Goal: Transaction & Acquisition: Purchase product/service

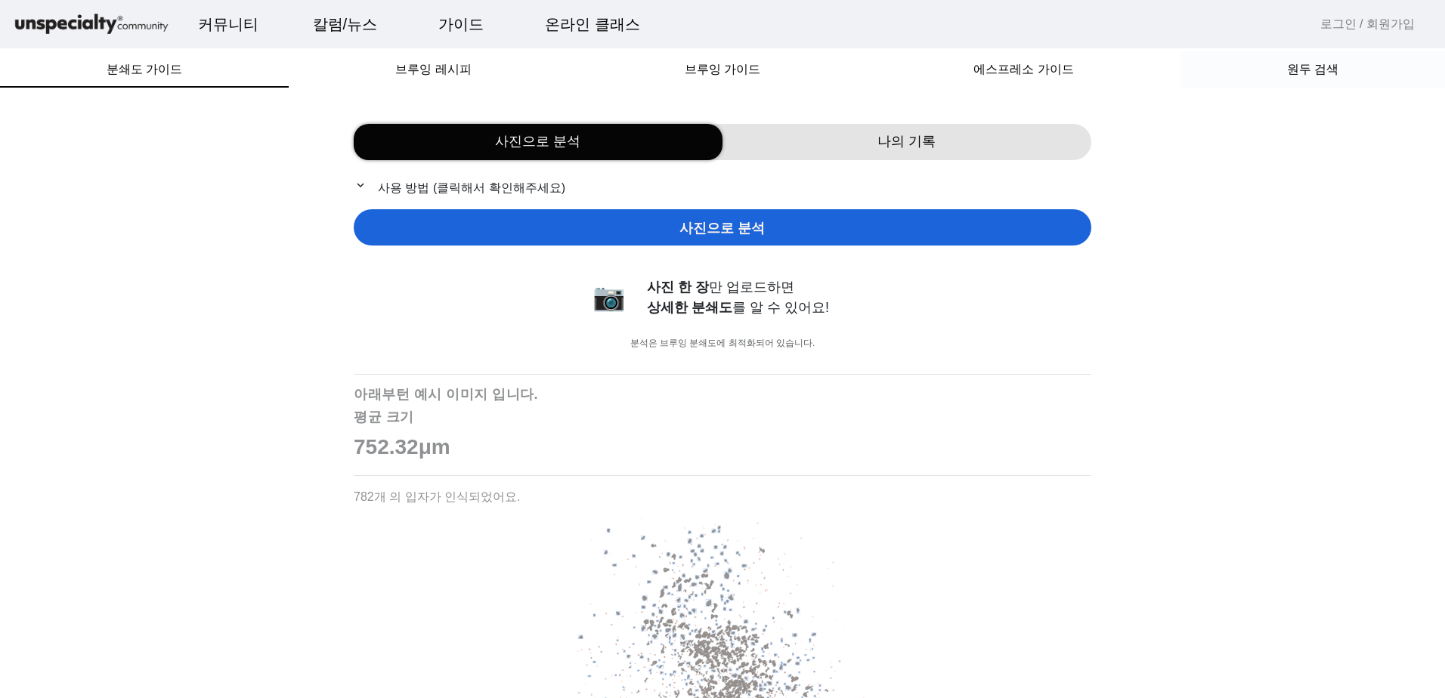
click at [1308, 76] on span "원두 검색" at bounding box center [1312, 69] width 51 height 12
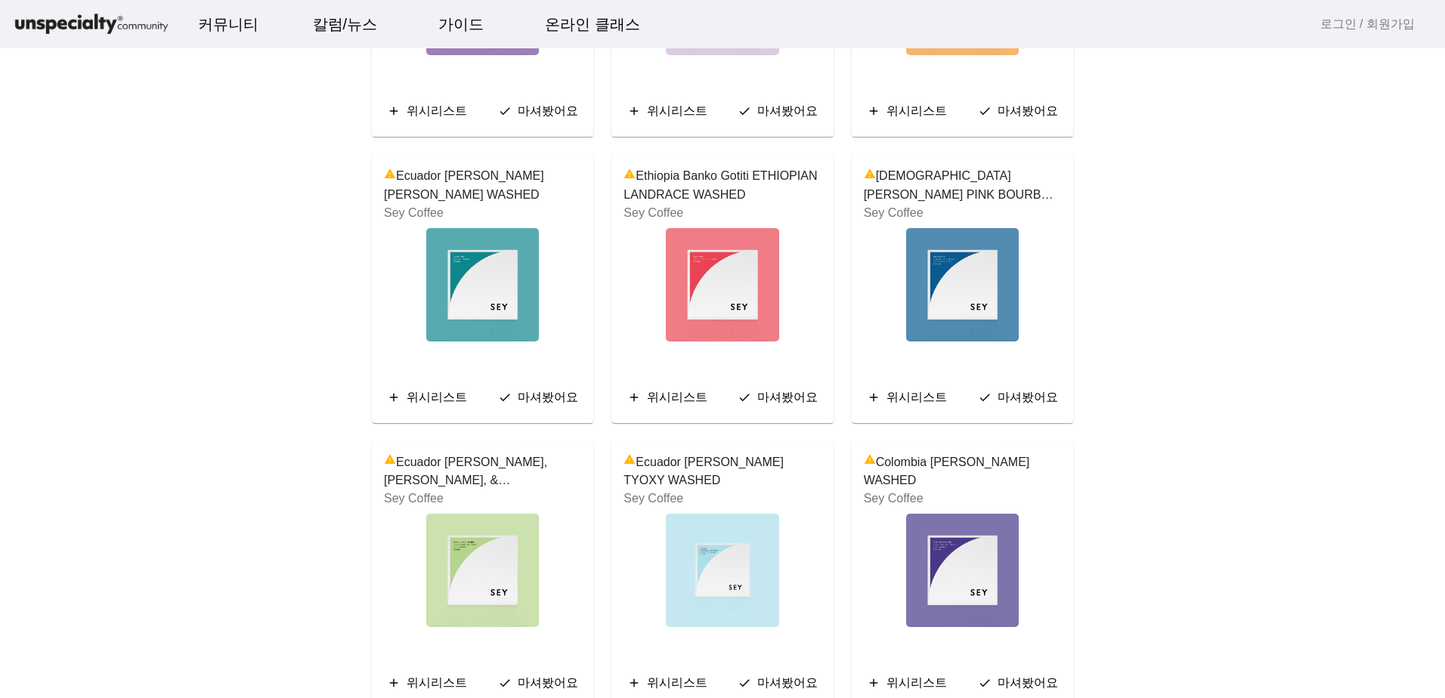
scroll to position [2720, 0]
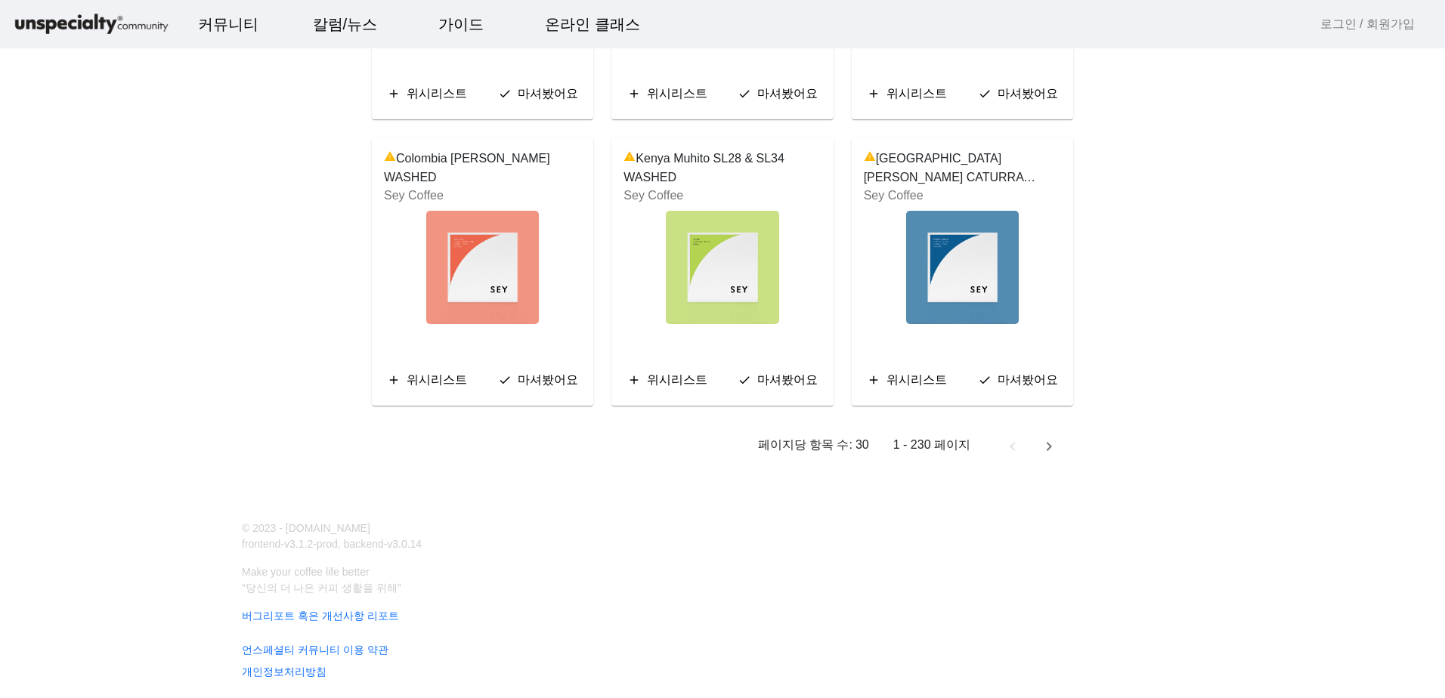
click at [1029, 446] on div "1 - 230 페이지" at bounding box center [971, 445] width 192 height 36
click at [1036, 448] on span "다음 페이지" at bounding box center [1049, 445] width 36 height 36
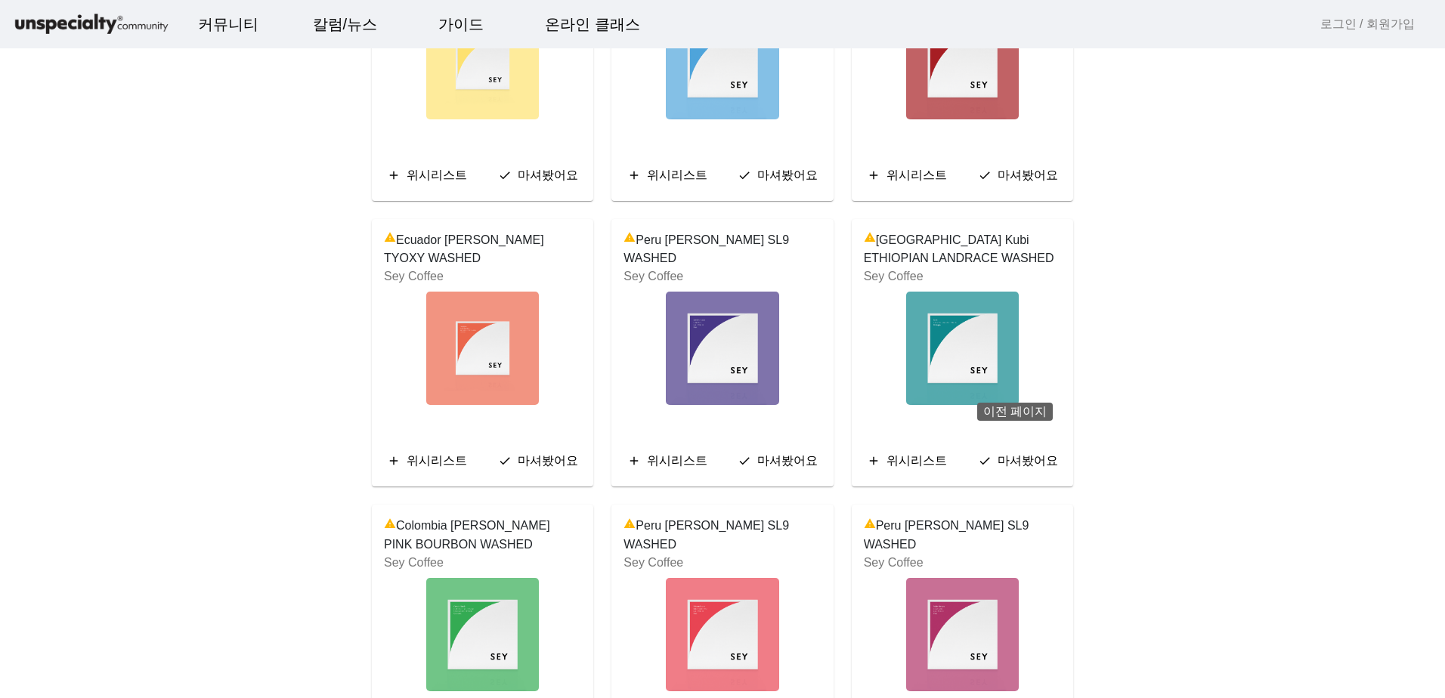
scroll to position [2529, 0]
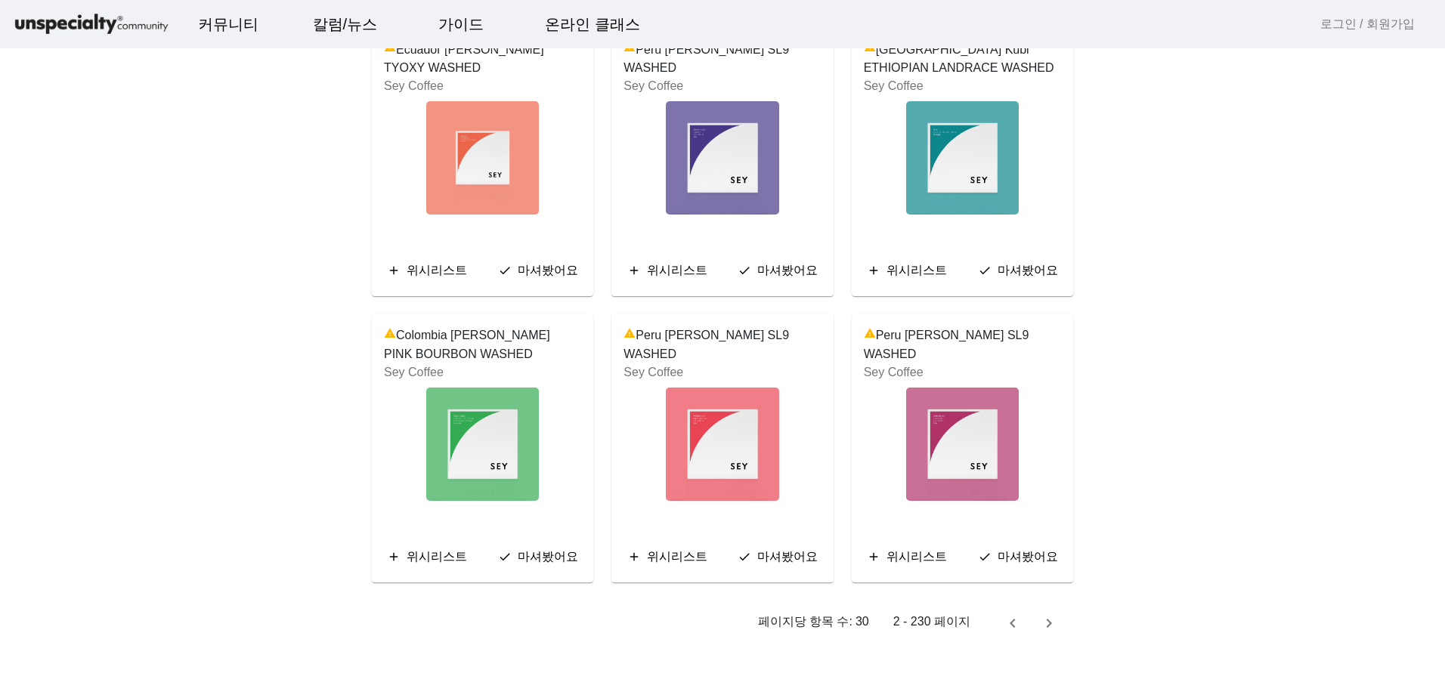
drag, startPoint x: 360, startPoint y: 358, endPoint x: 148, endPoint y: 317, distance: 215.5
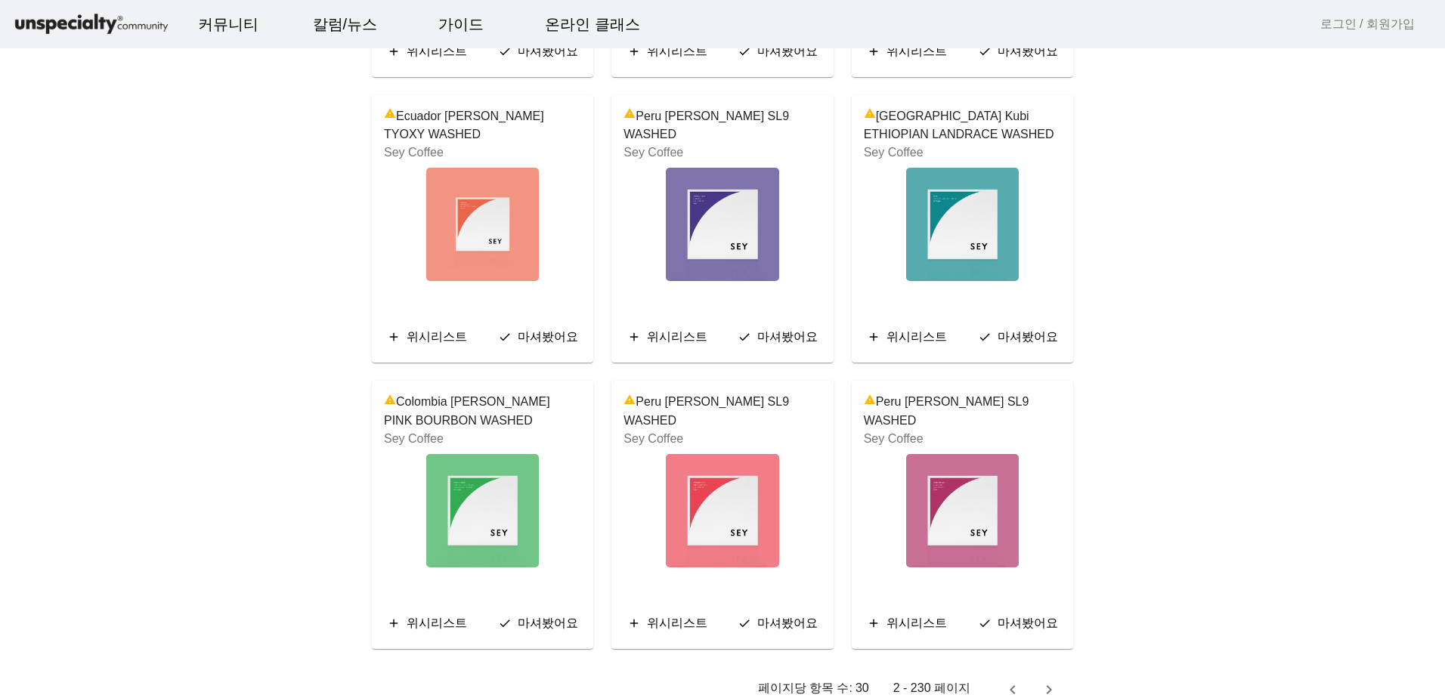
scroll to position [2720, 0]
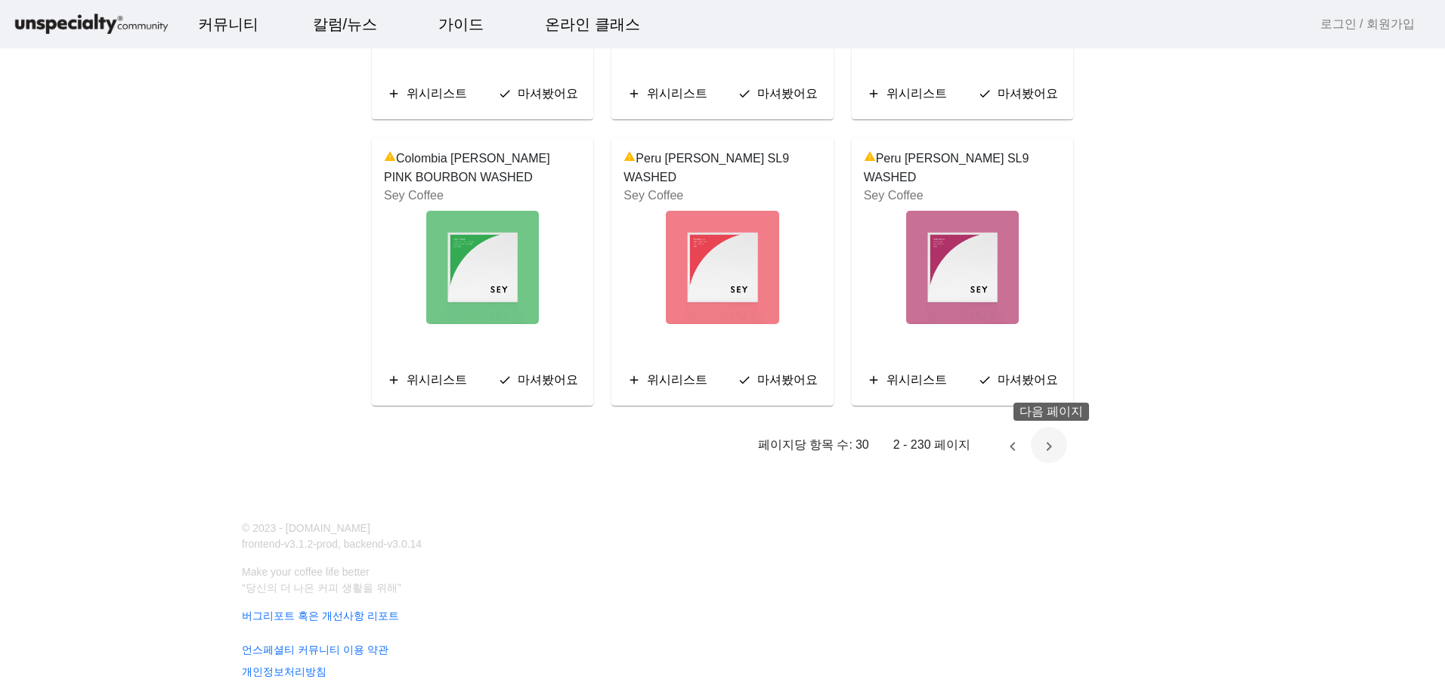
click at [1039, 459] on span "다음 페이지" at bounding box center [1049, 445] width 36 height 36
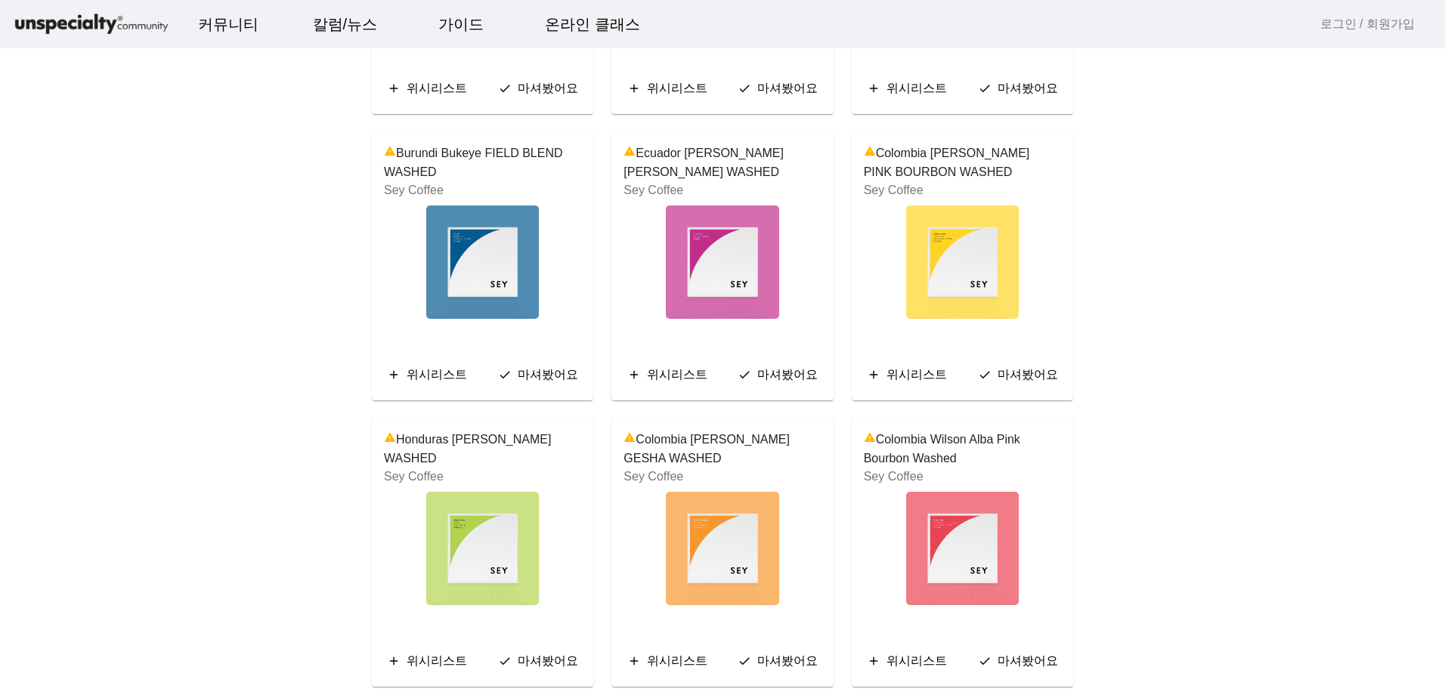
scroll to position [1888, 0]
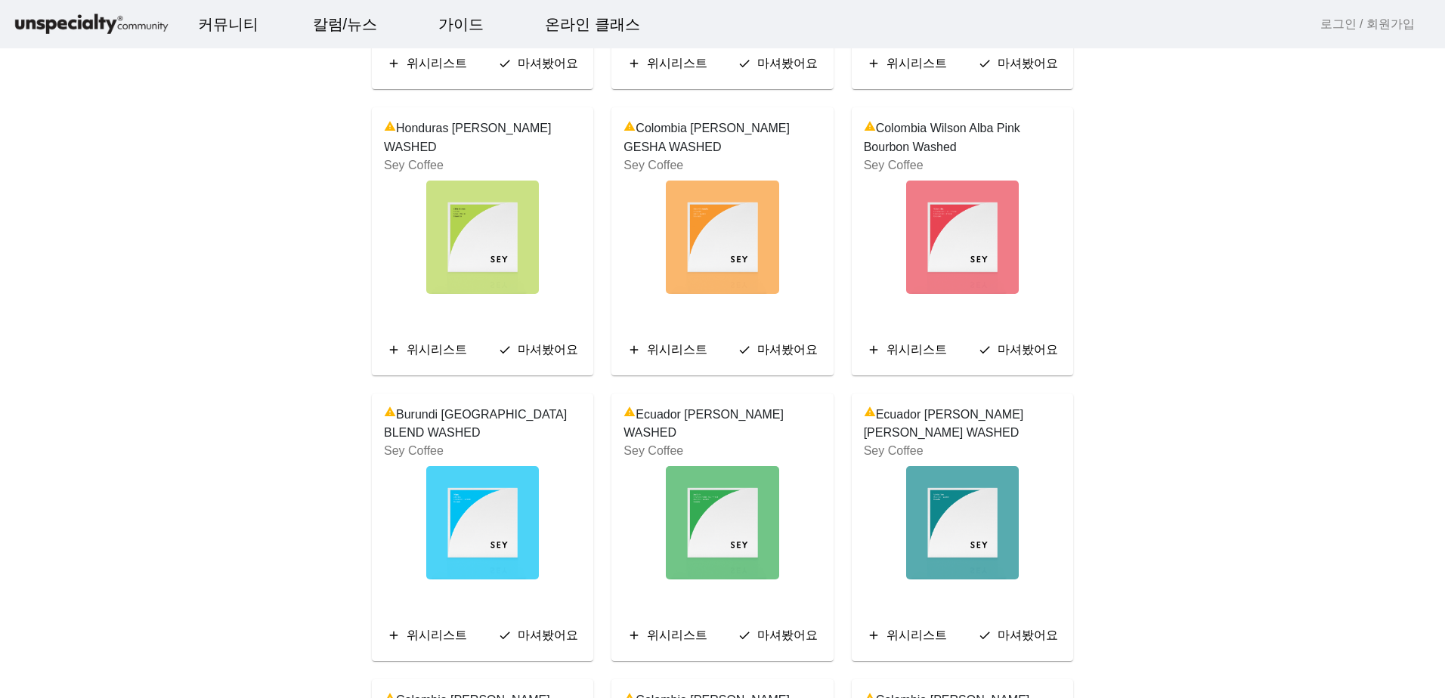
scroll to position [2190, 0]
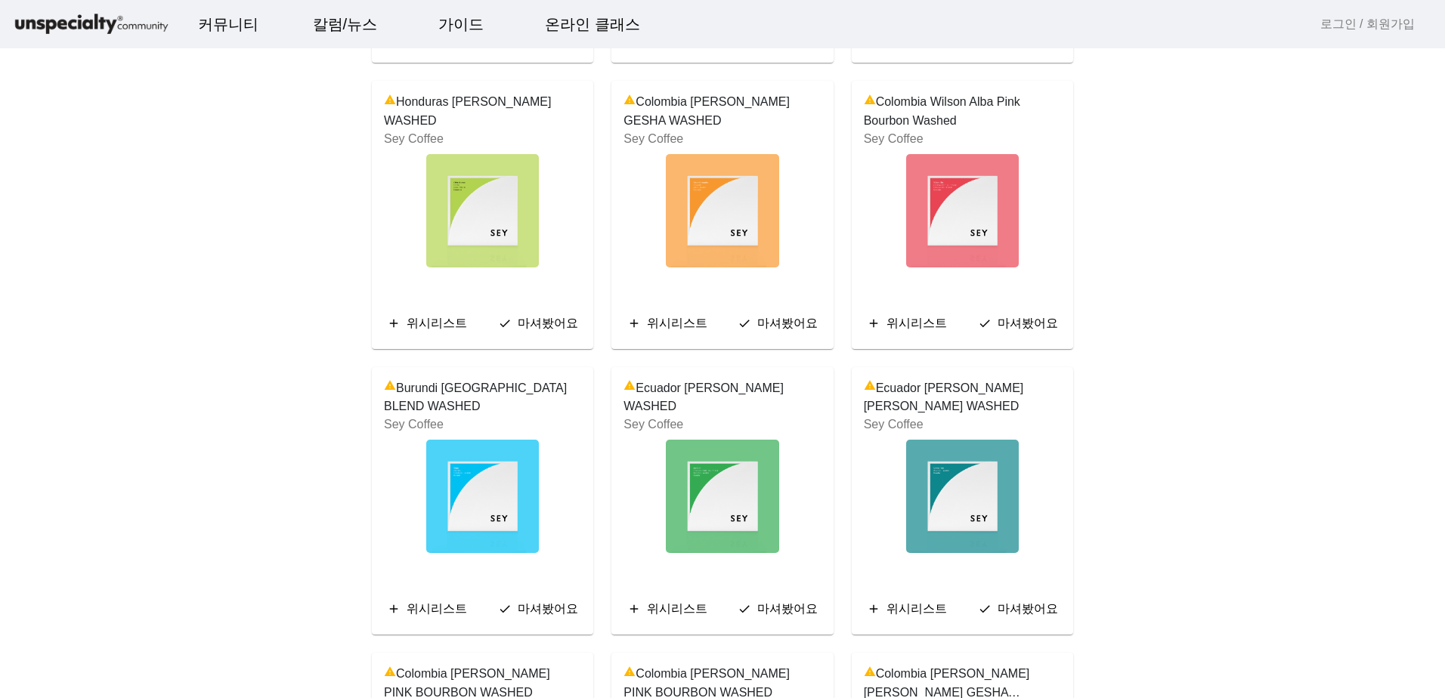
drag, startPoint x: -3, startPoint y: 374, endPoint x: -3, endPoint y: 345, distance: 28.7
drag, startPoint x: -3, startPoint y: 318, endPoint x: -3, endPoint y: 308, distance: 10.6
drag, startPoint x: -3, startPoint y: 308, endPoint x: 20, endPoint y: 234, distance: 77.0
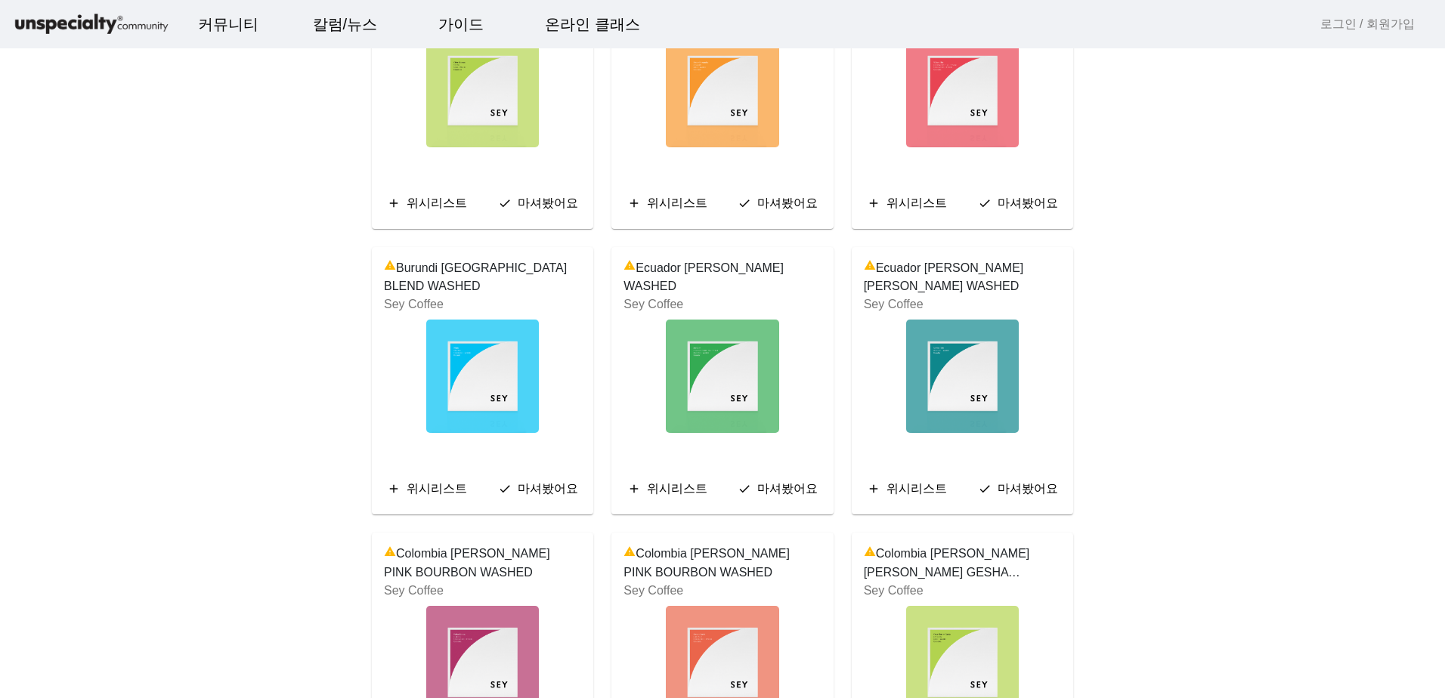
scroll to position [2342, 0]
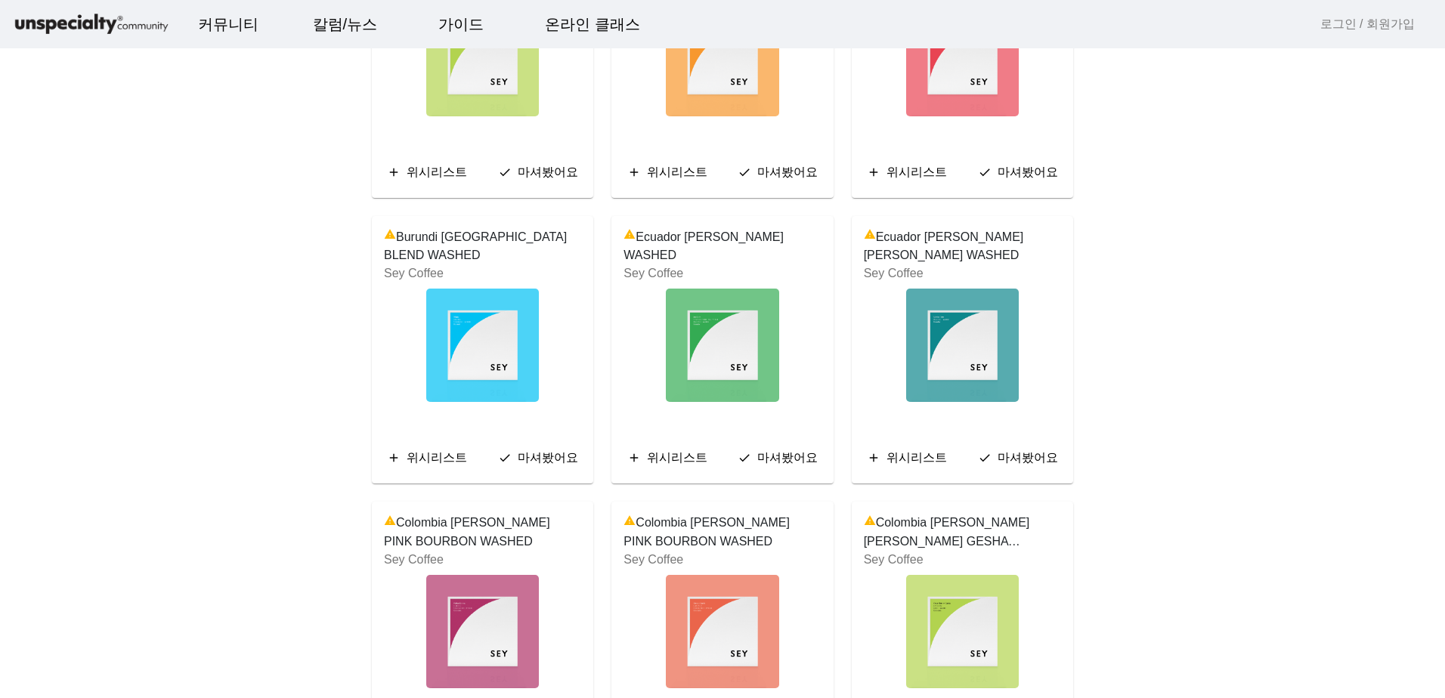
drag, startPoint x: 129, startPoint y: 260, endPoint x: -3, endPoint y: 256, distance: 132.3
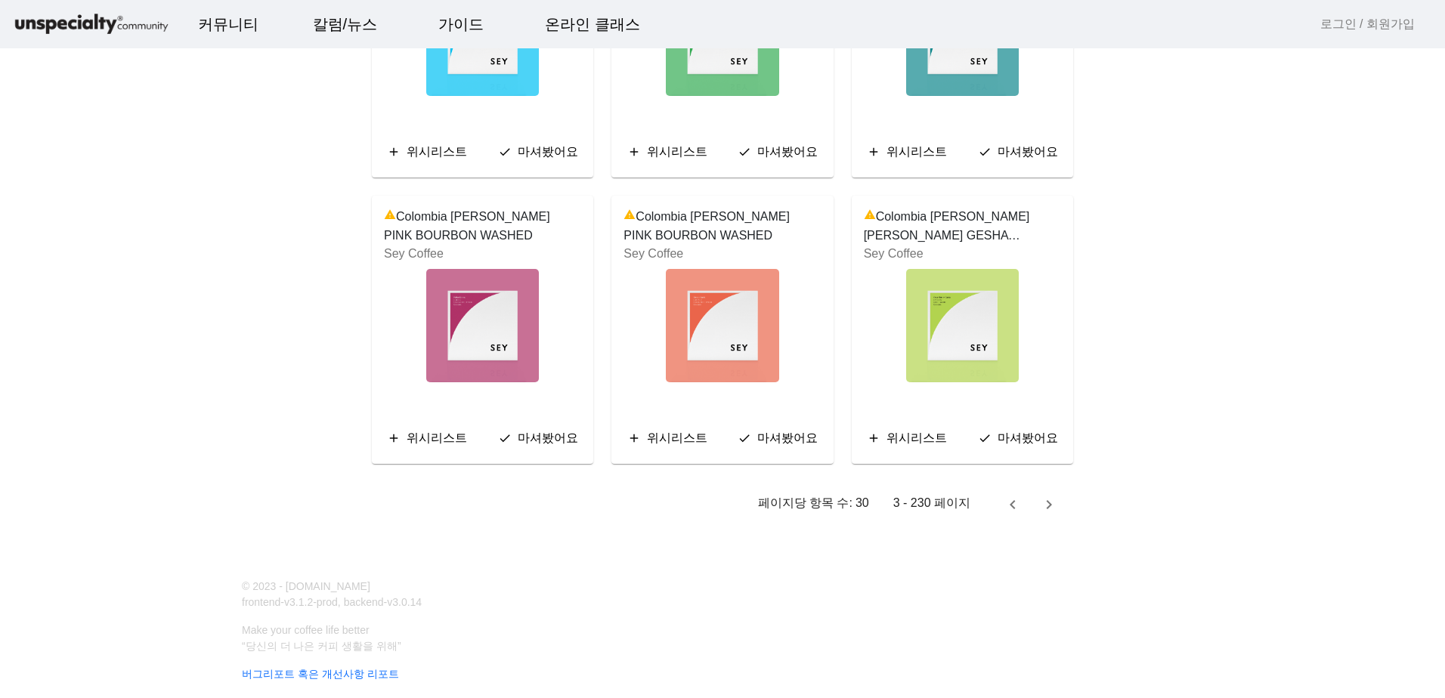
scroll to position [2720, 0]
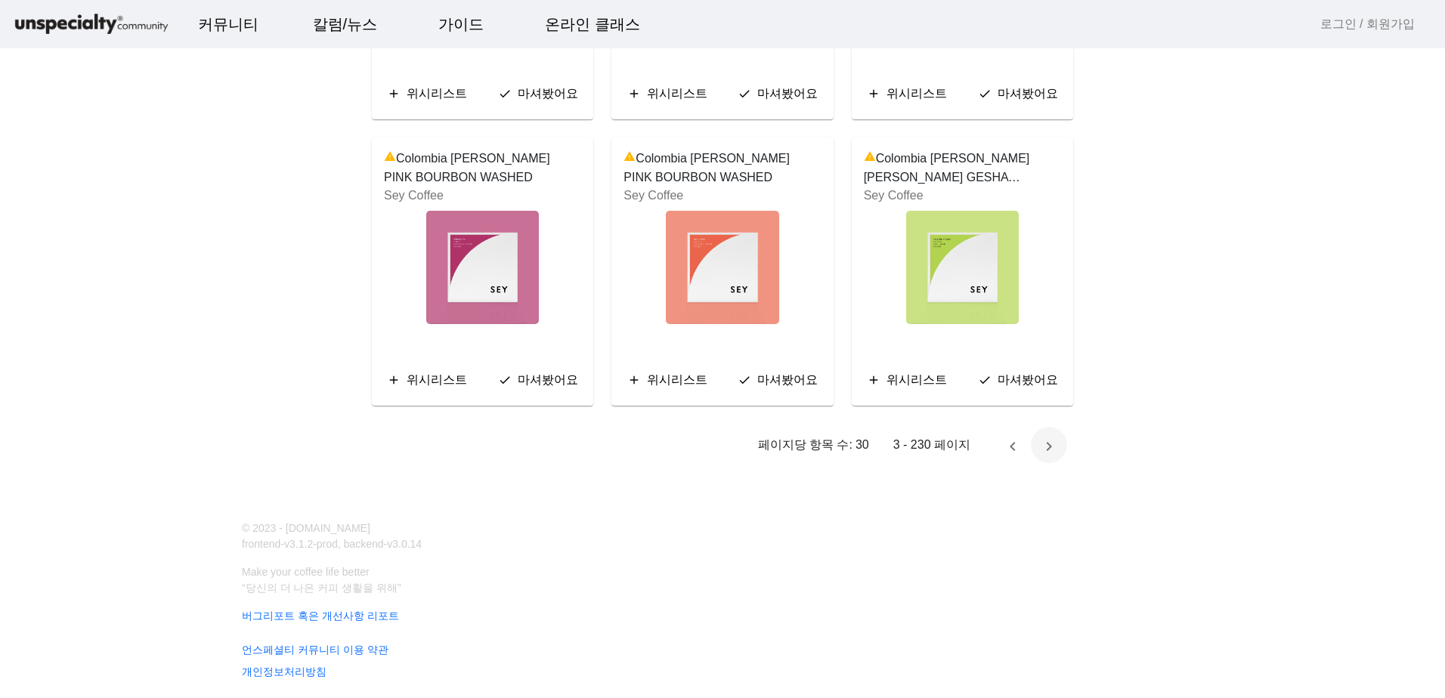
click at [1061, 442] on span "다음 페이지" at bounding box center [1049, 445] width 36 height 36
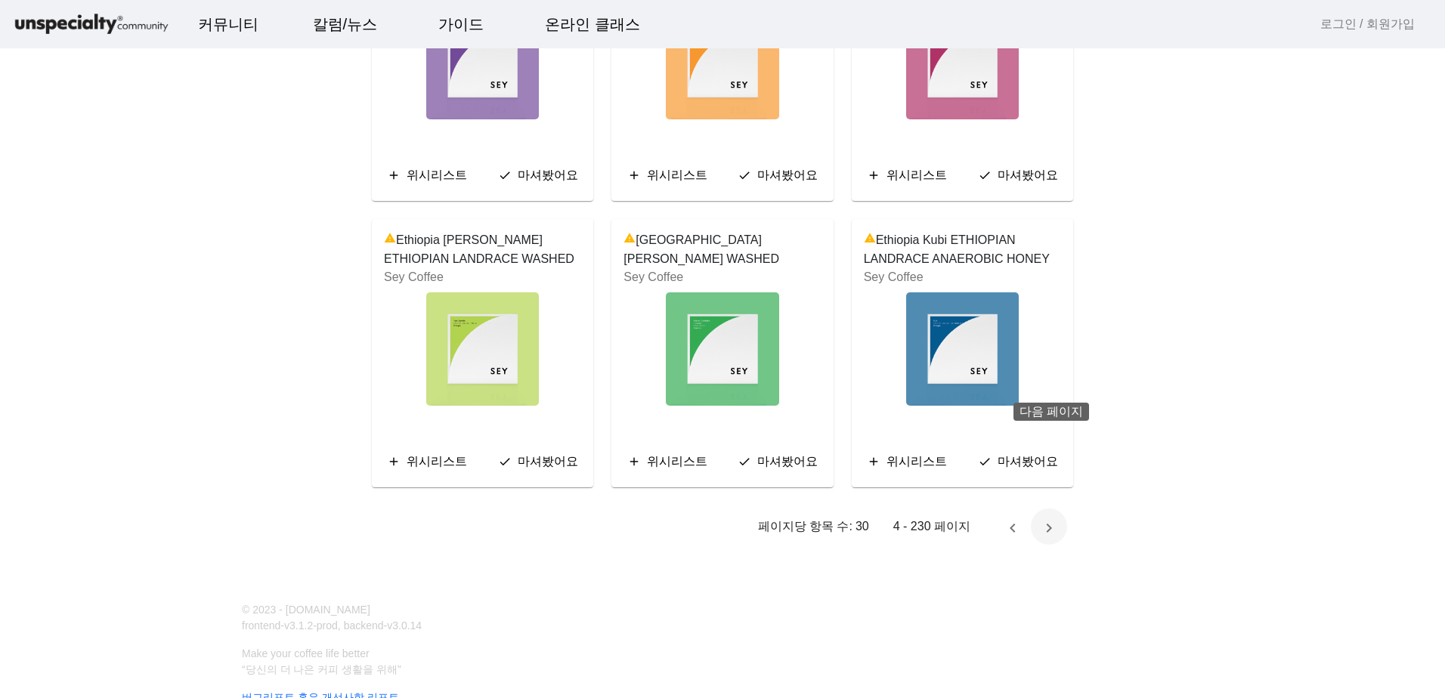
scroll to position [2720, 0]
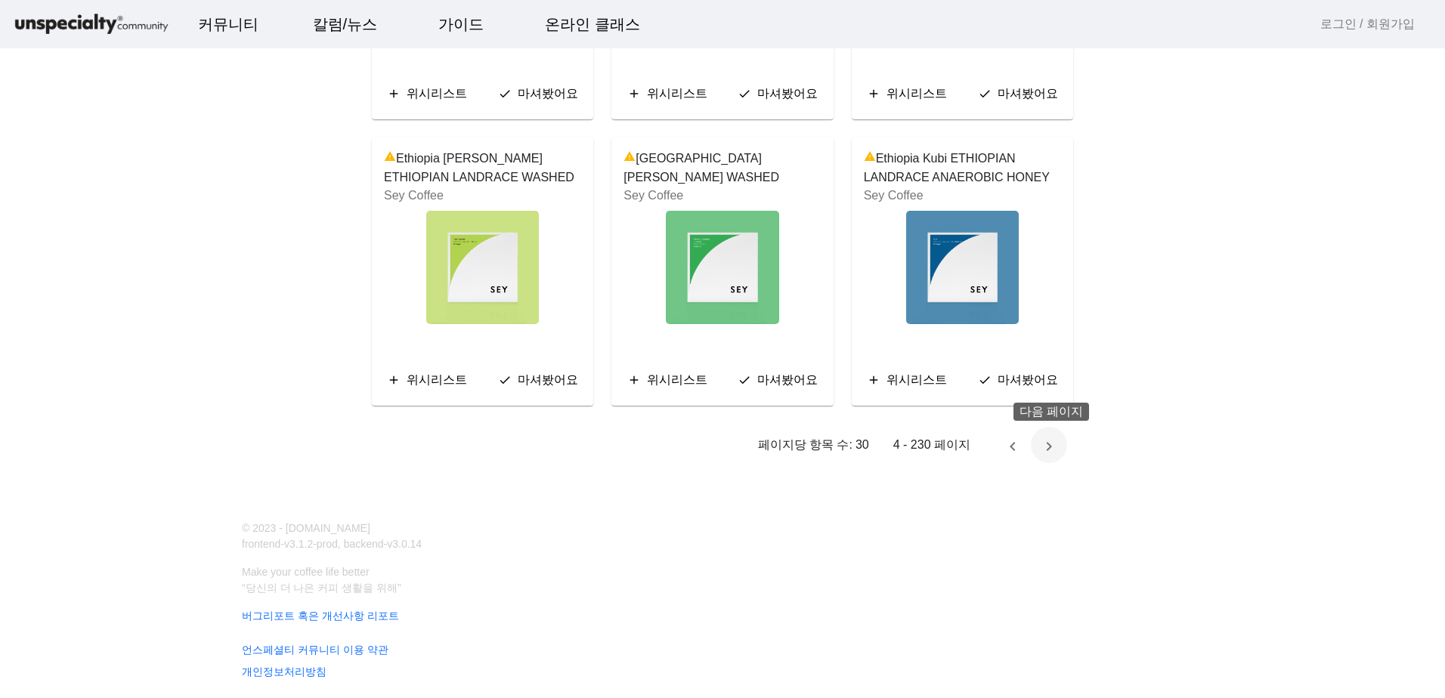
click at [1060, 442] on span "다음 페이지" at bounding box center [1049, 445] width 36 height 36
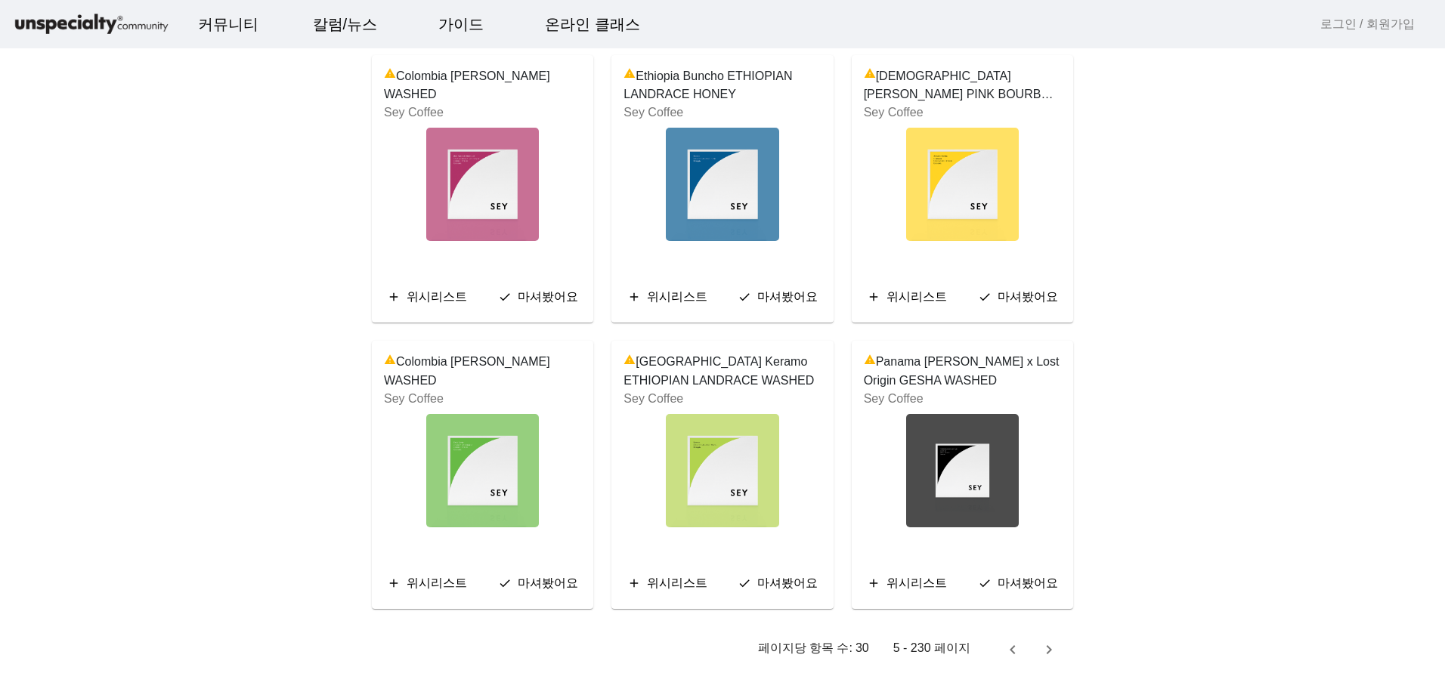
scroll to position [2720, 0]
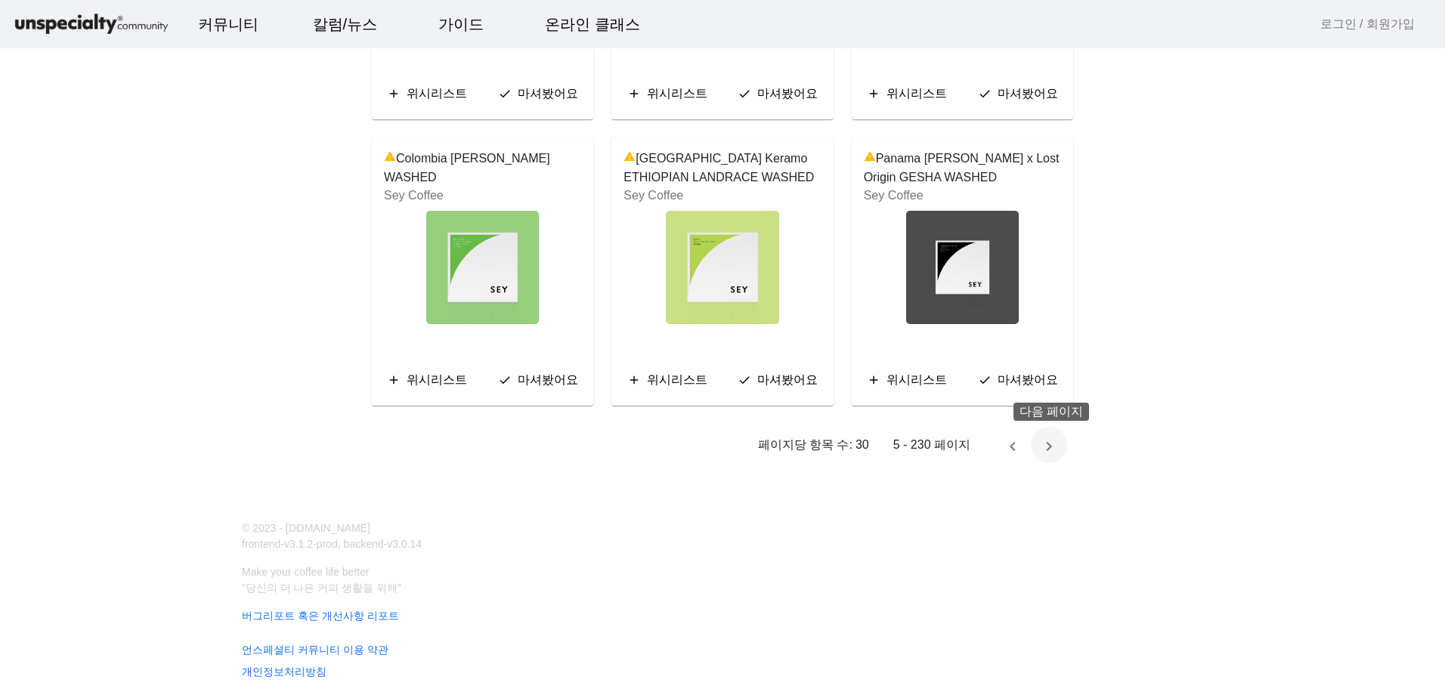
click at [1054, 440] on span "다음 페이지" at bounding box center [1049, 445] width 36 height 36
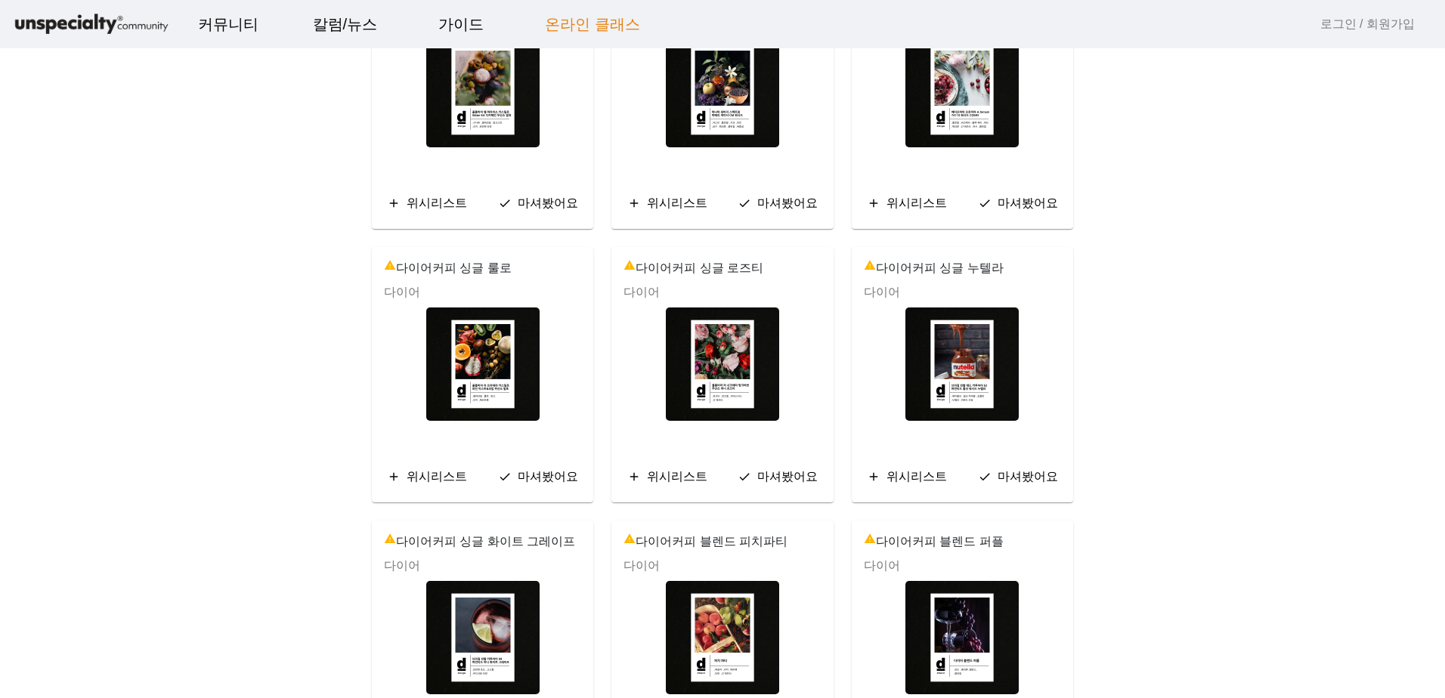
scroll to position [2692, 0]
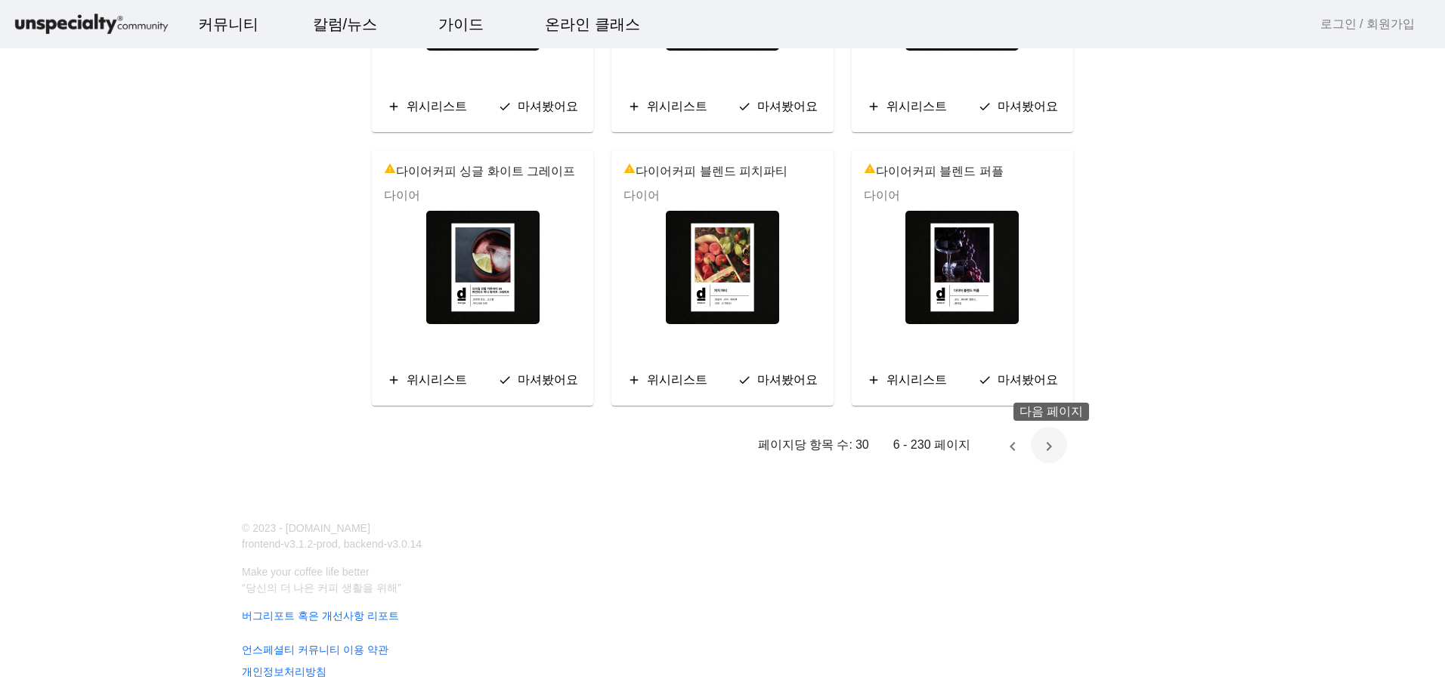
click at [1049, 453] on span "다음 페이지" at bounding box center [1049, 445] width 36 height 36
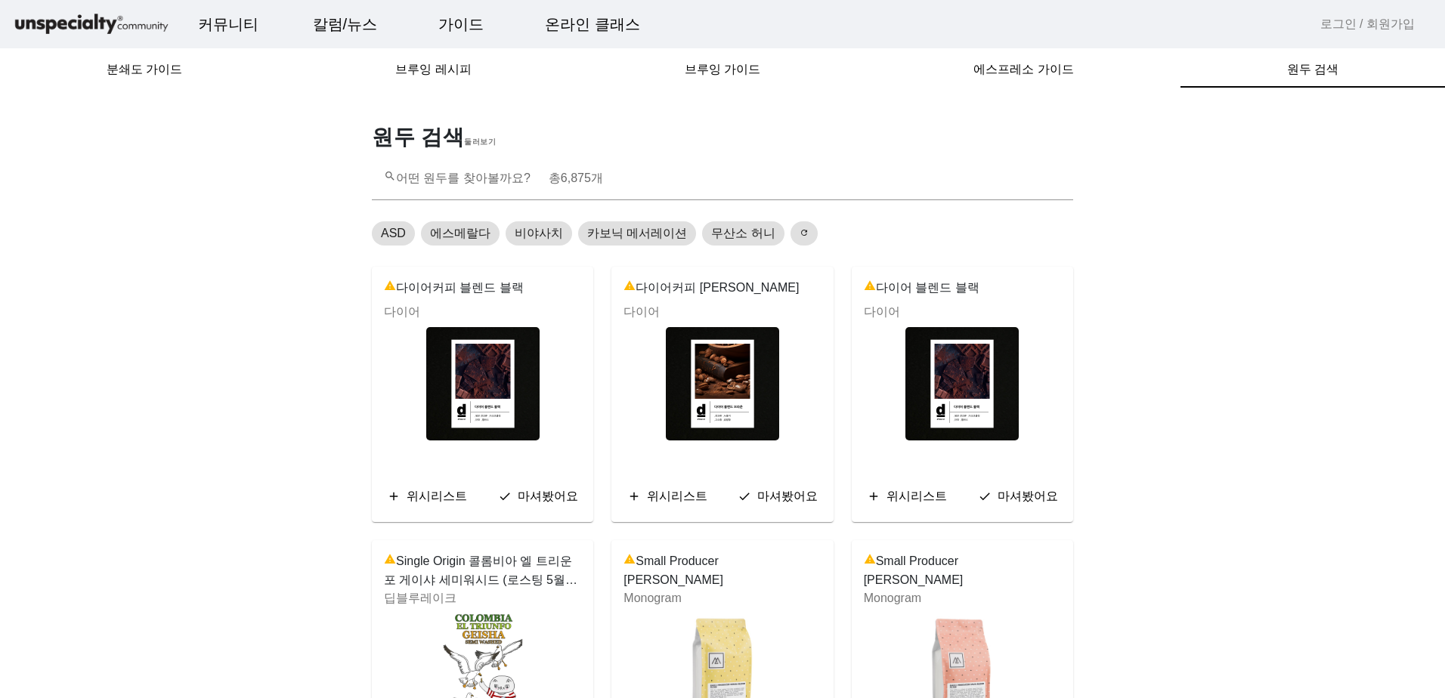
drag, startPoint x: 522, startPoint y: 348, endPoint x: 330, endPoint y: 350, distance: 192.8
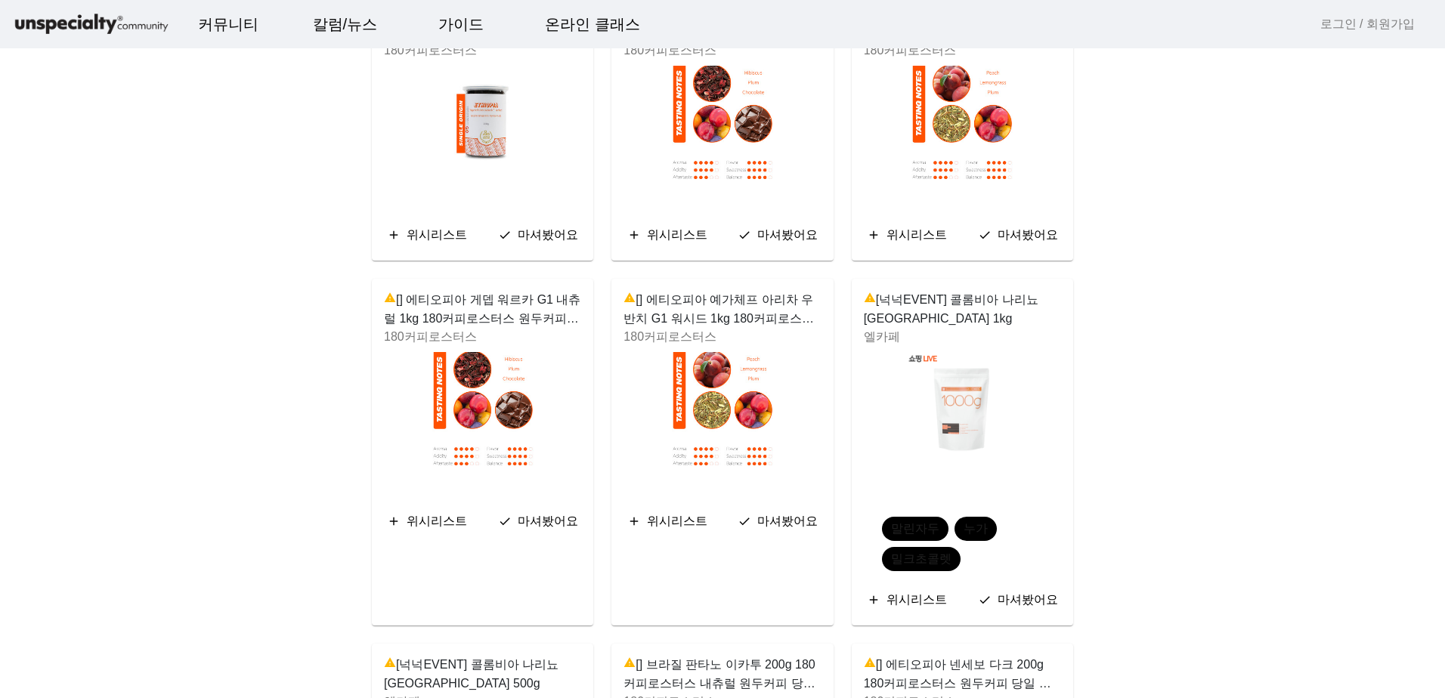
scroll to position [2268, 0]
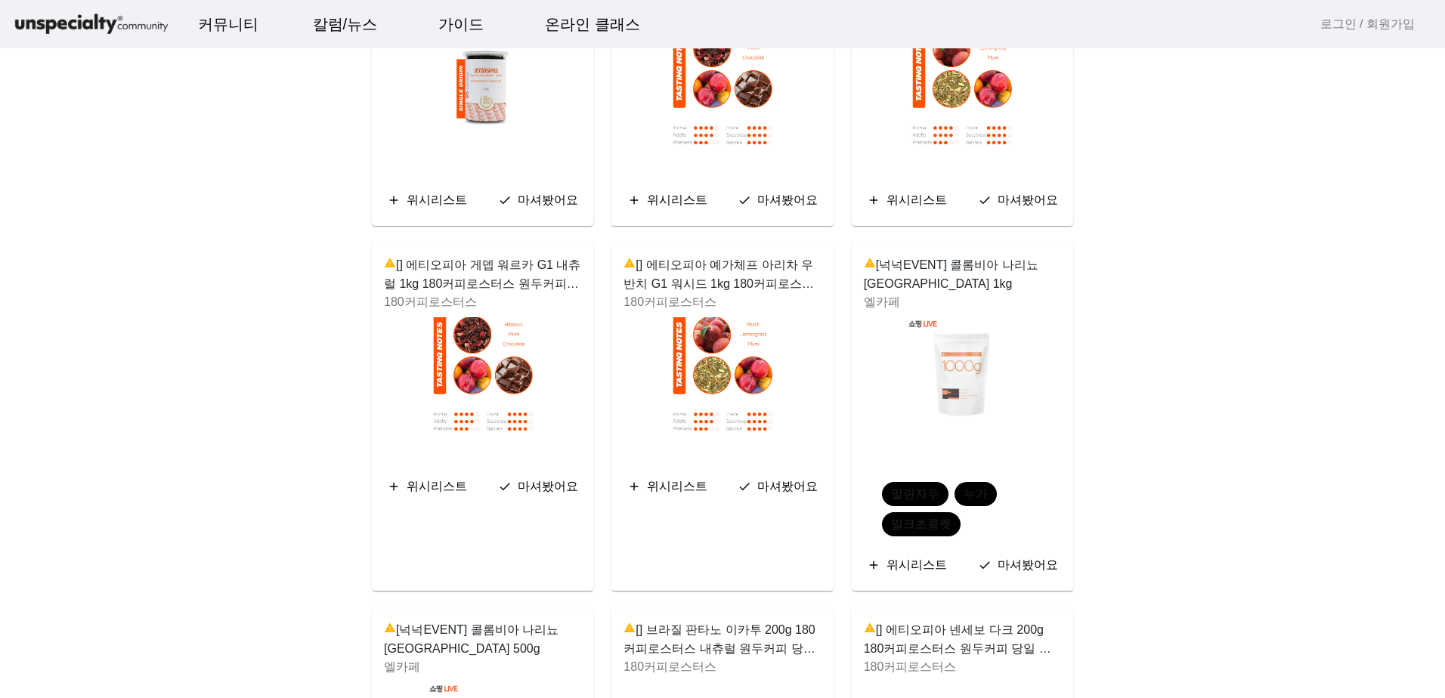
click at [974, 387] on img at bounding box center [962, 373] width 113 height 113
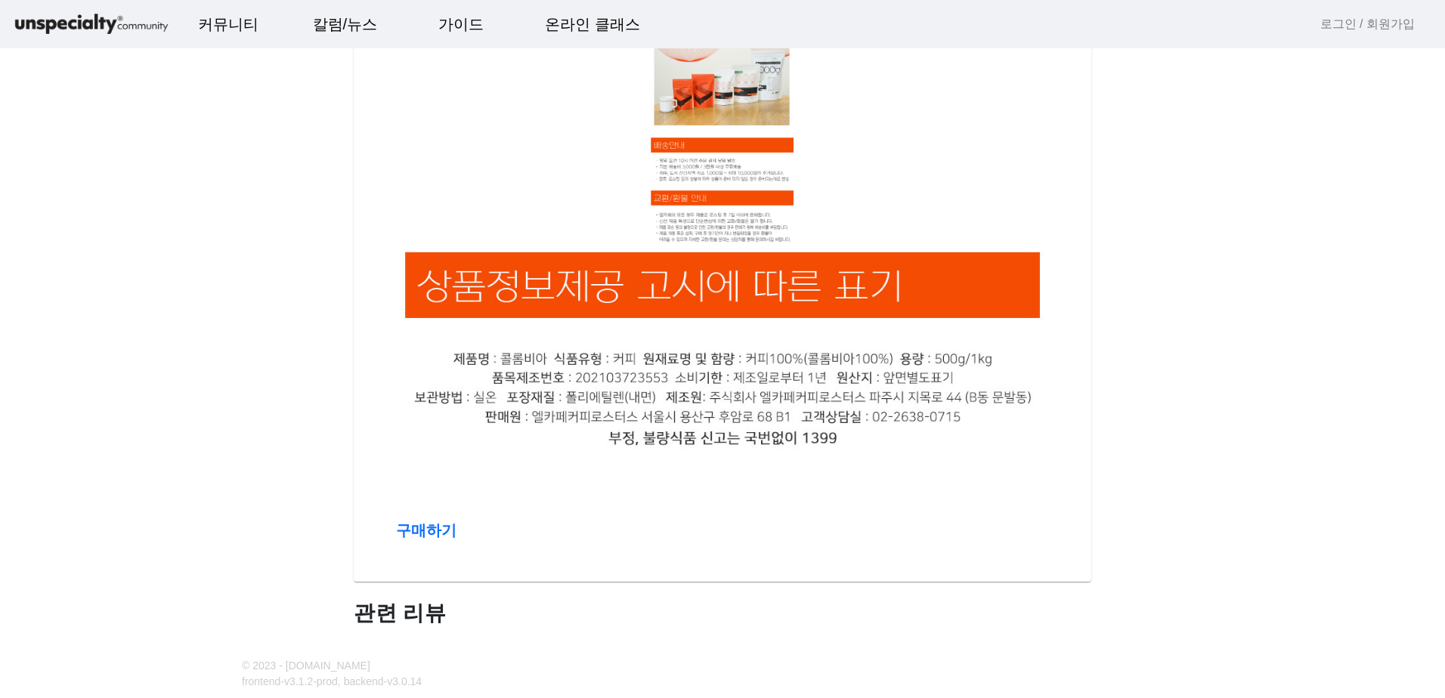
scroll to position [1361, 0]
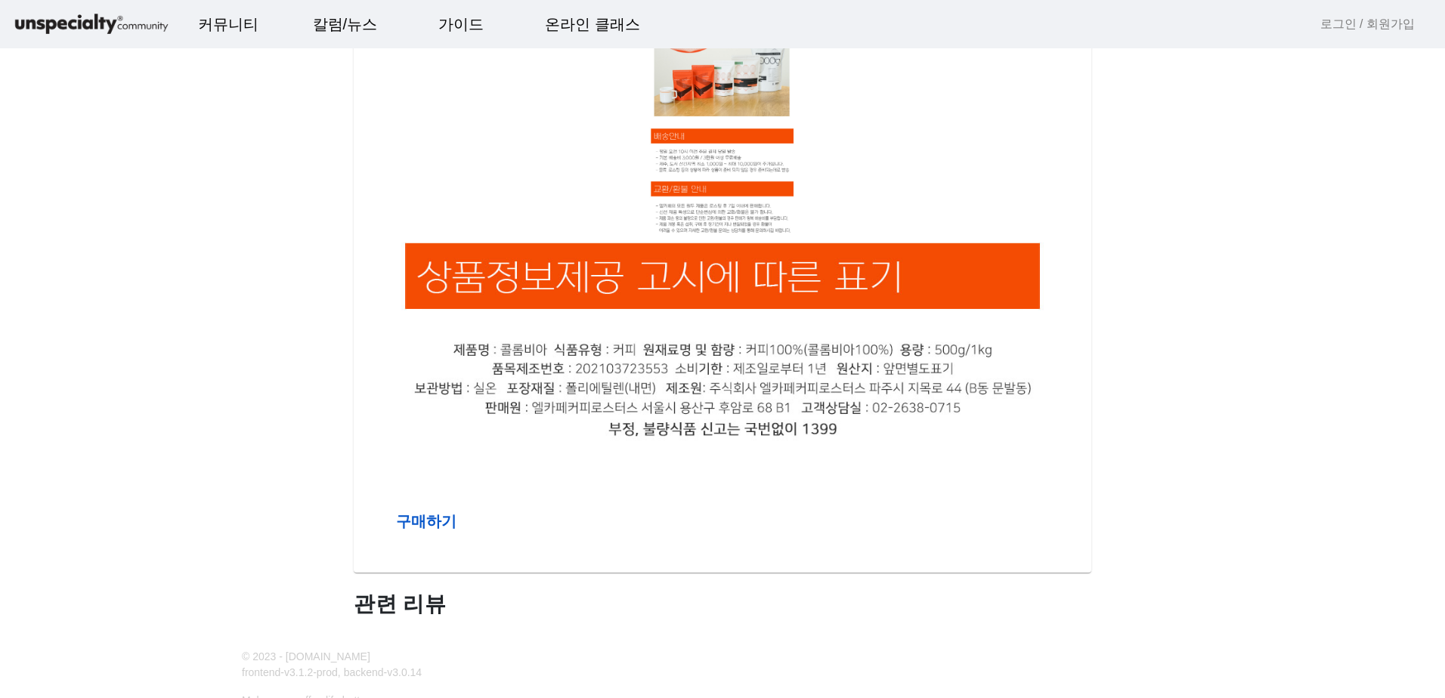
click at [522, 528] on h3 "구매하기" at bounding box center [725, 521] width 659 height 18
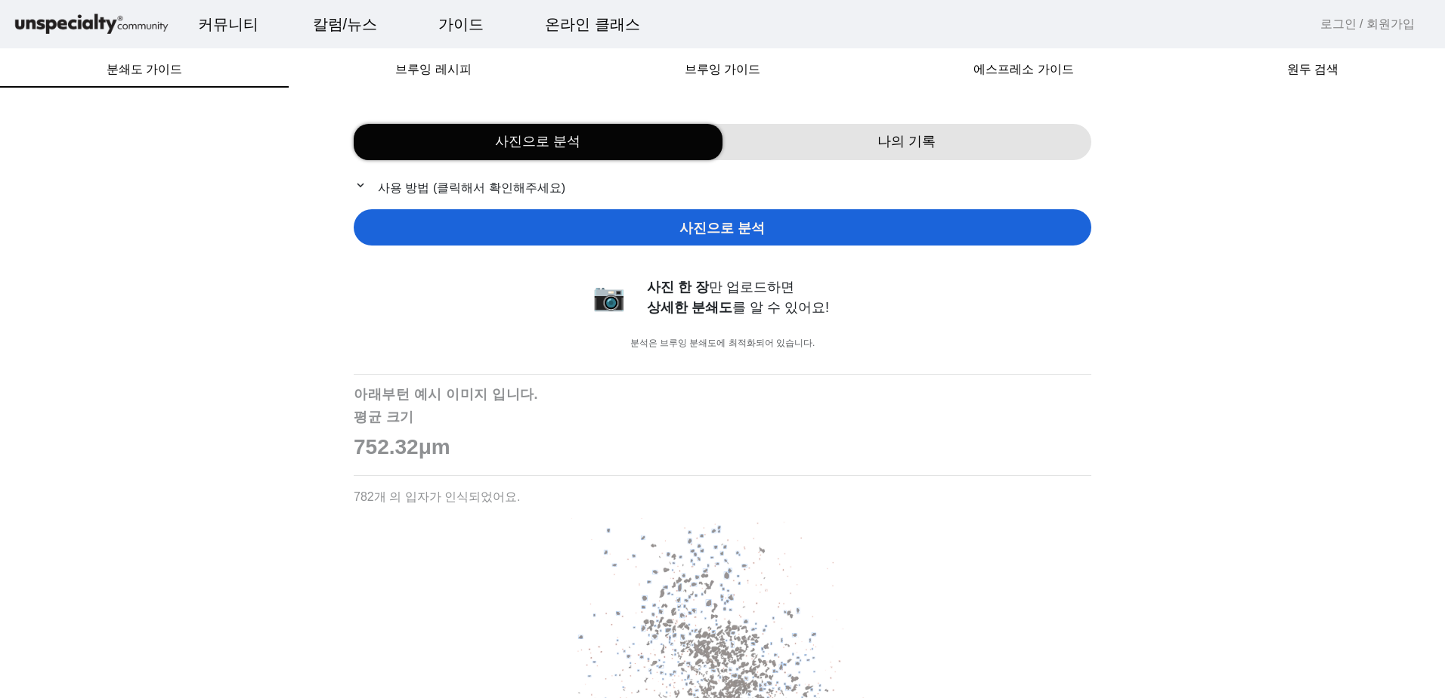
drag, startPoint x: 608, startPoint y: 351, endPoint x: 596, endPoint y: 340, distance: 16.6
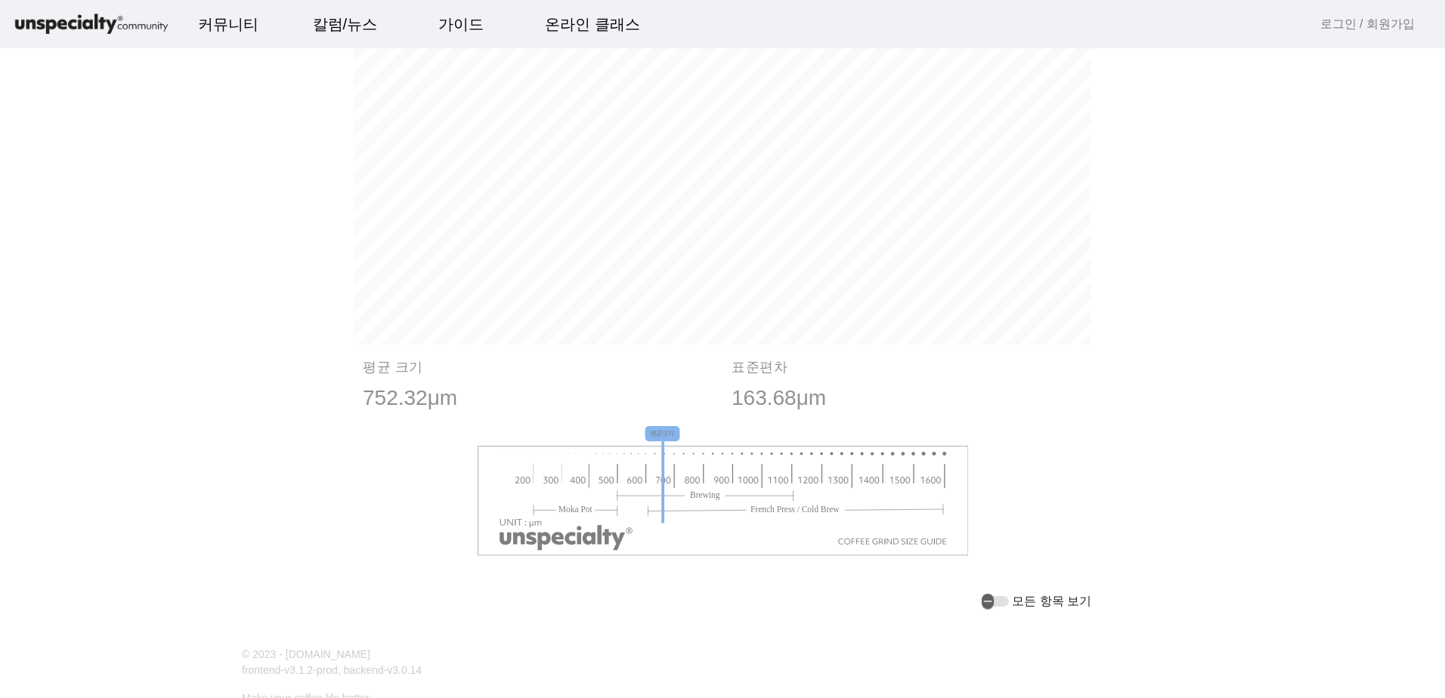
scroll to position [1036, 0]
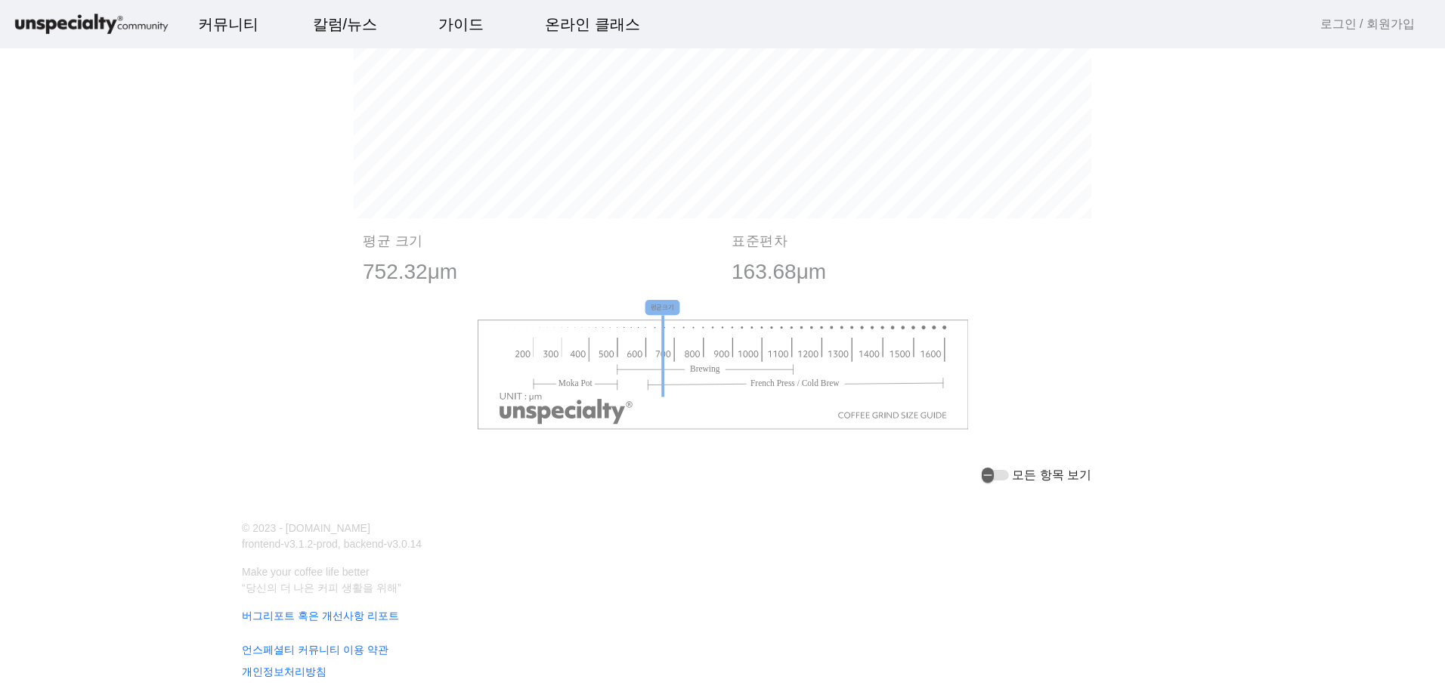
drag, startPoint x: 596, startPoint y: 340, endPoint x: 531, endPoint y: 274, distance: 92.5
click at [531, 274] on p "752.32μm" at bounding box center [538, 272] width 351 height 32
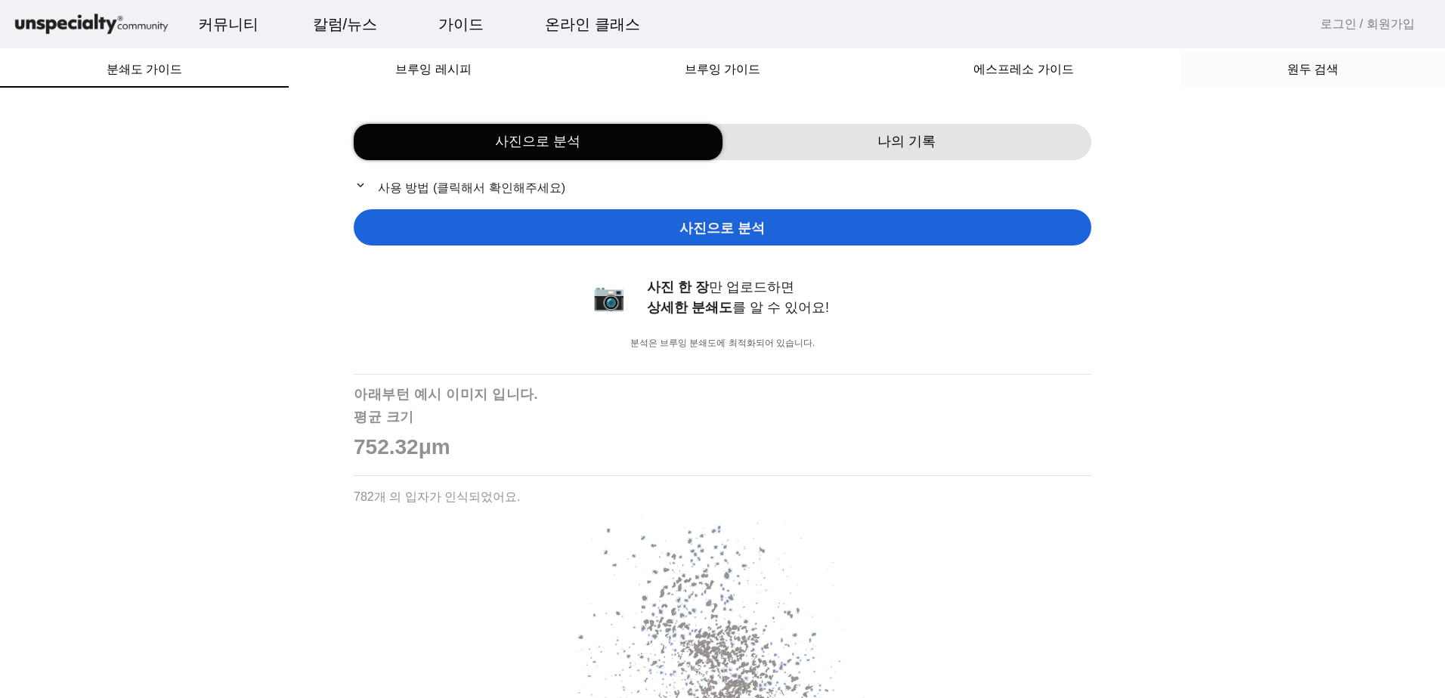
click at [1299, 54] on span "원두 검색" at bounding box center [1312, 69] width 51 height 36
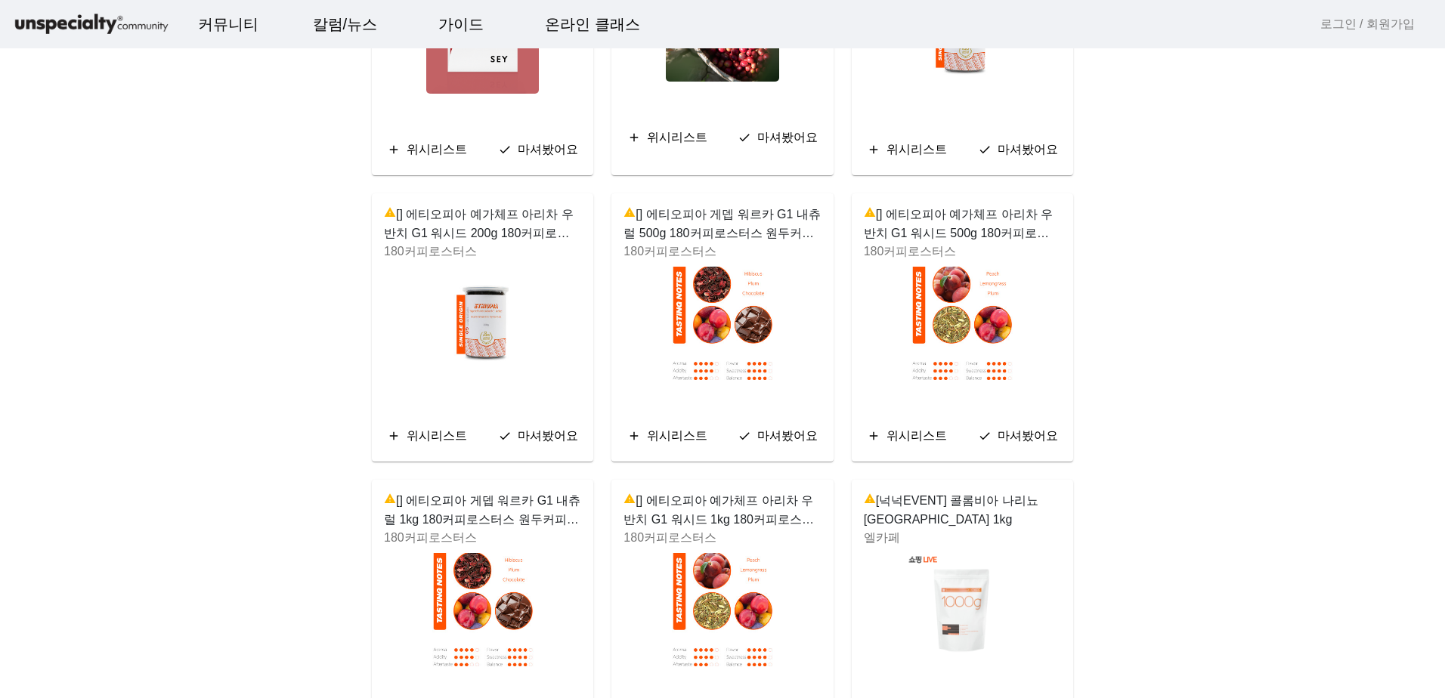
scroll to position [2041, 0]
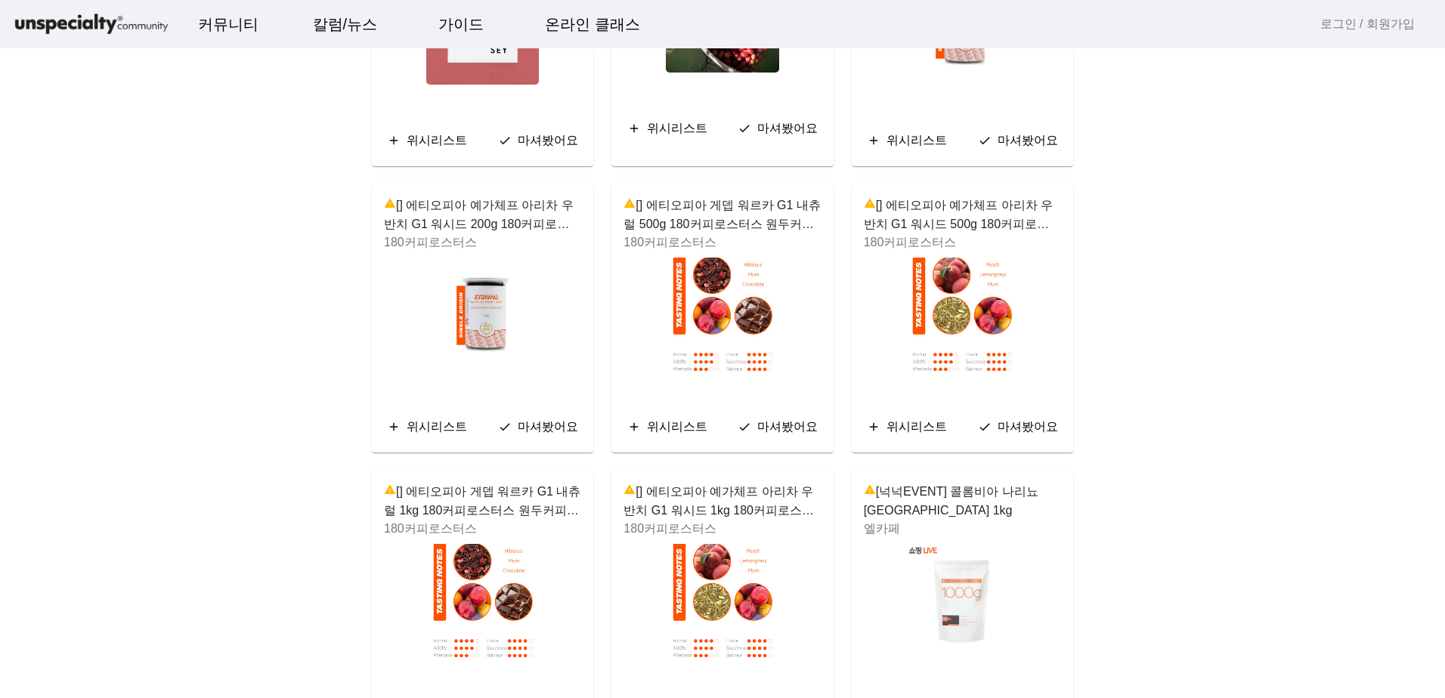
click at [709, 274] on img at bounding box center [722, 314] width 113 height 113
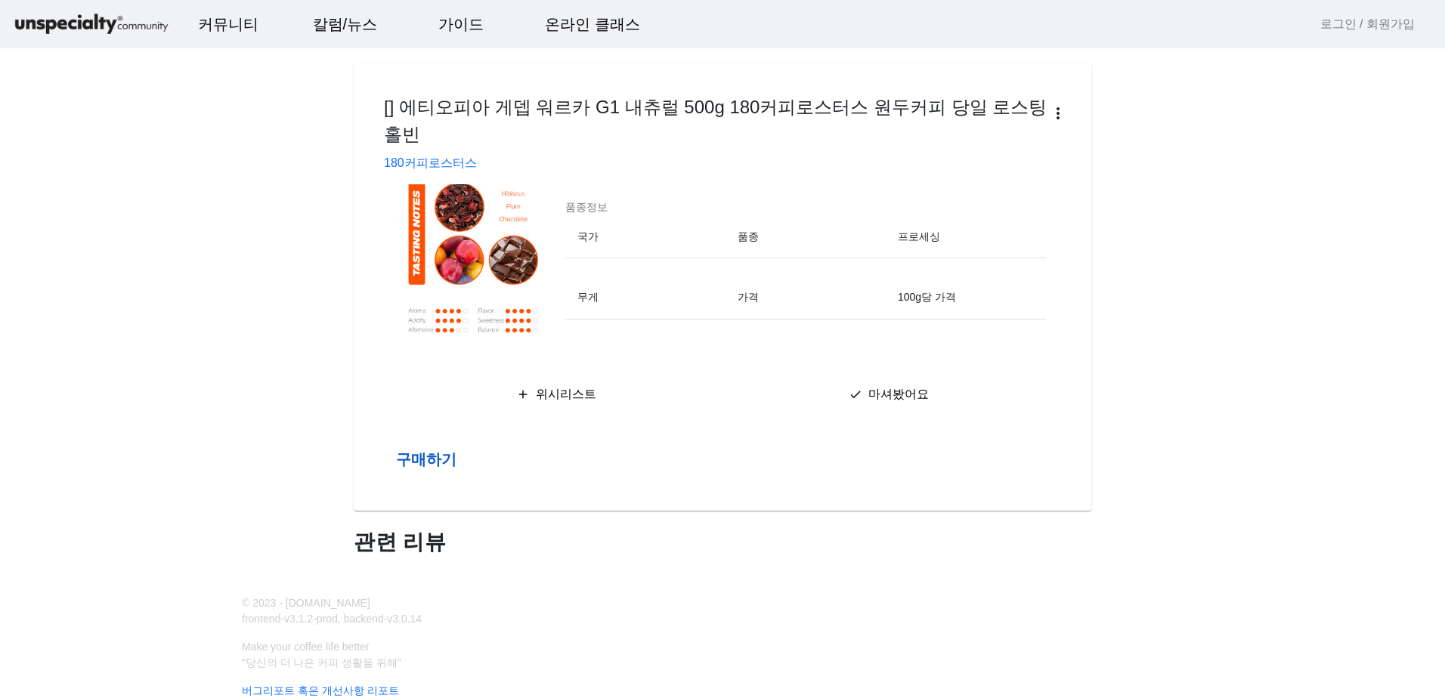
click at [438, 451] on b "구매하기" at bounding box center [426, 459] width 60 height 17
